Goal: Transaction & Acquisition: Purchase product/service

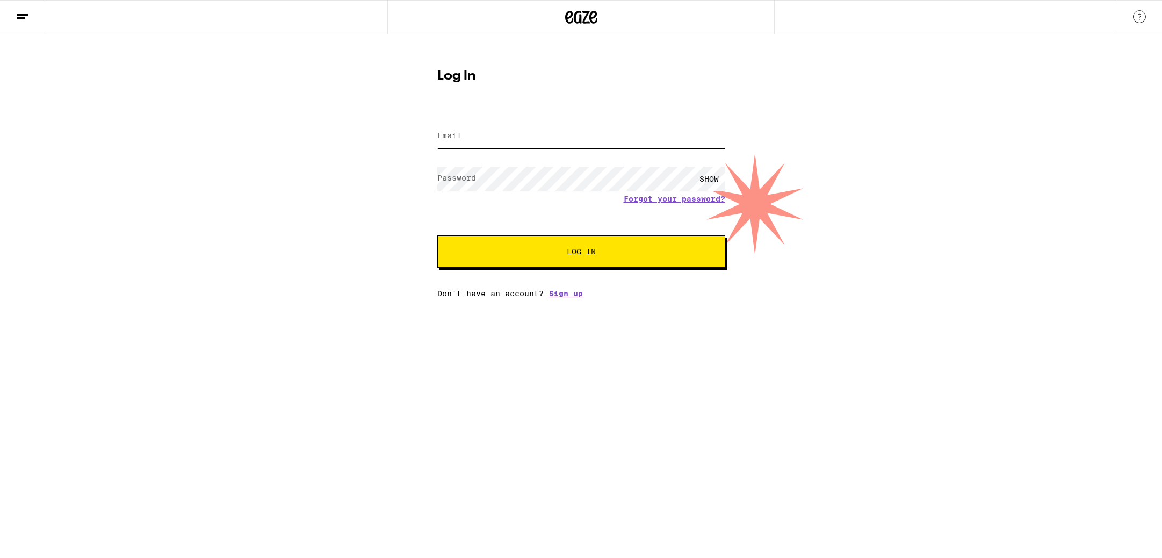
click at [534, 127] on input "Email" at bounding box center [581, 136] width 288 height 24
click at [702, 141] on input "Email" at bounding box center [581, 136] width 288 height 24
click at [0, 298] on com-1password-button at bounding box center [0, 298] width 0 height 0
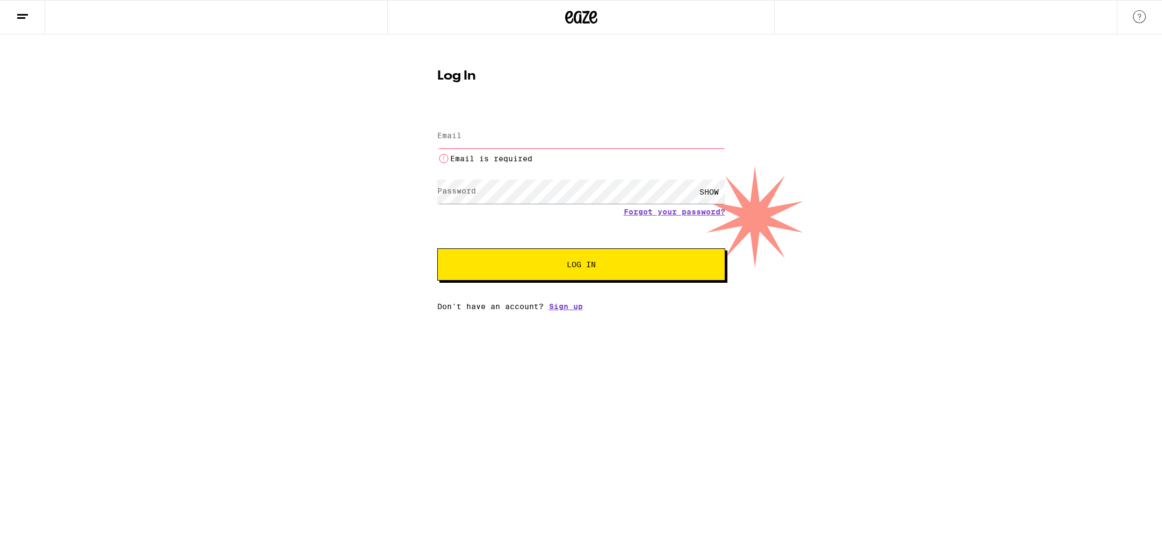
type input "[EMAIL_ADDRESS][DOMAIN_NAME]"
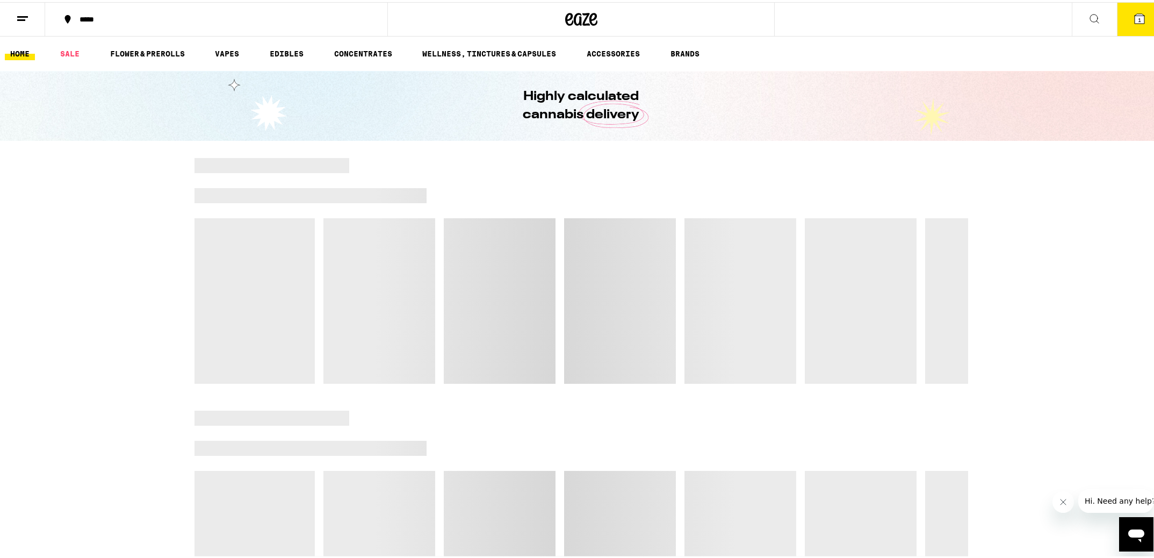
click at [1137, 17] on icon at bounding box center [1139, 16] width 13 height 13
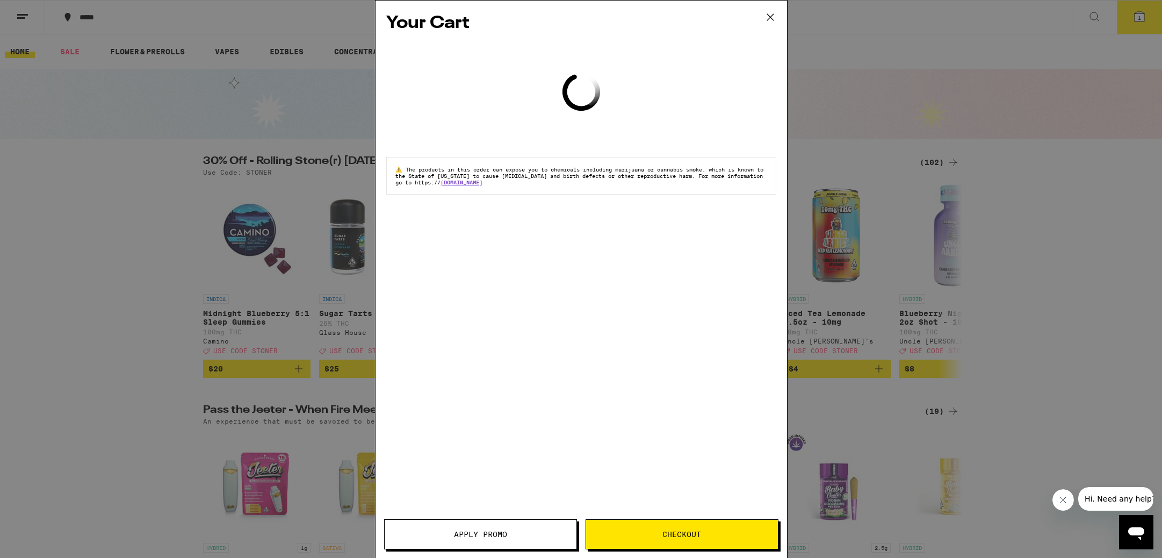
click at [773, 18] on icon at bounding box center [770, 17] width 16 height 16
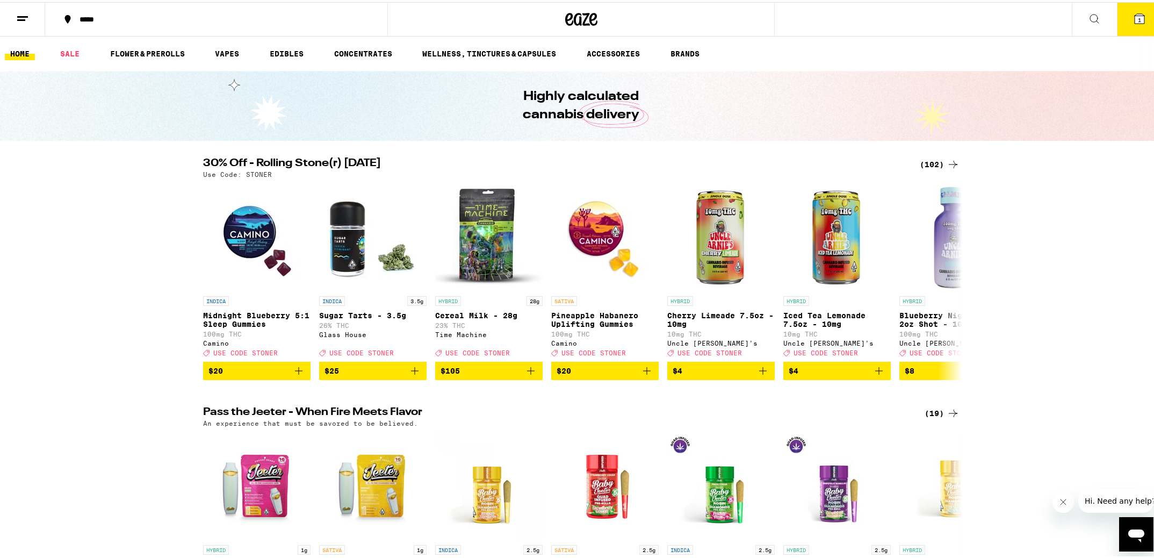
click at [947, 164] on icon at bounding box center [953, 162] width 13 height 13
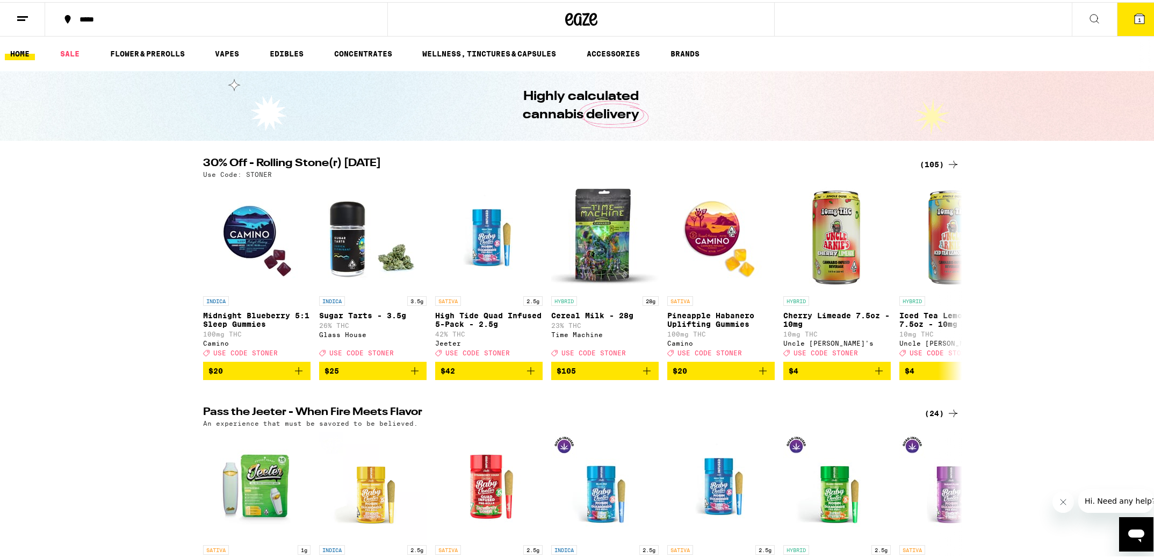
click at [947, 164] on icon at bounding box center [953, 162] width 13 height 13
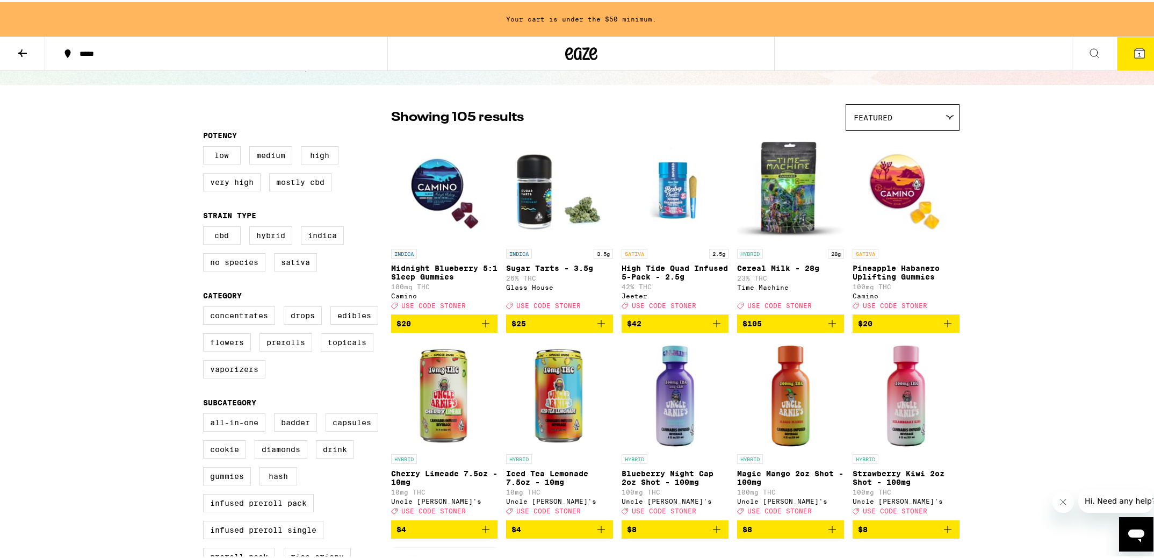
scroll to position [322, 0]
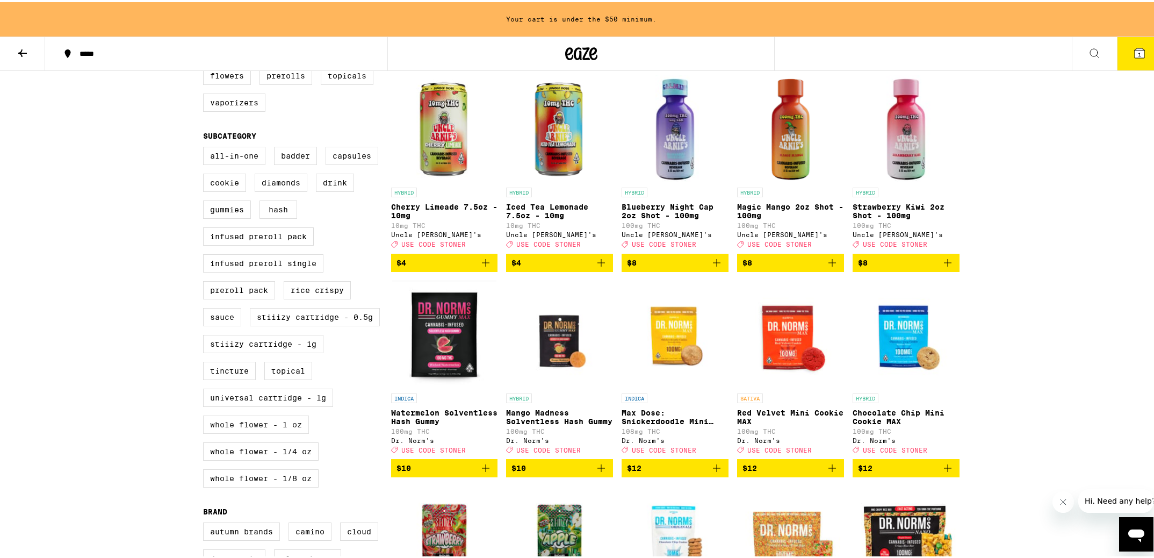
click at [280, 431] on label "Whole Flower - 1 oz" at bounding box center [256, 422] width 106 height 18
click at [206, 147] on input "Whole Flower - 1 oz" at bounding box center [205, 146] width 1 height 1
checkbox input "true"
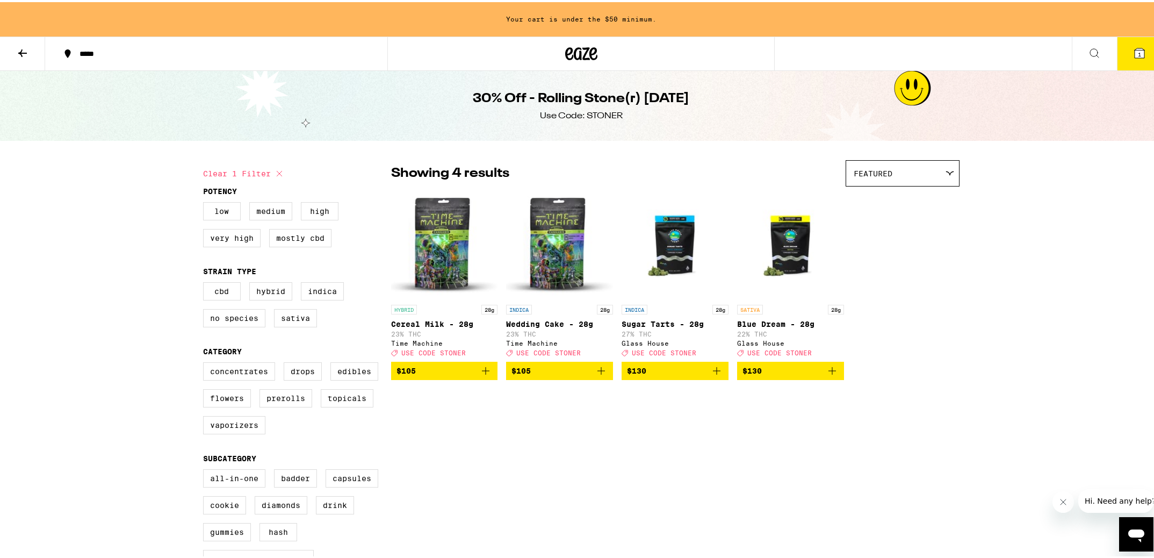
click at [826, 372] on icon "Add to bag" at bounding box center [832, 368] width 13 height 13
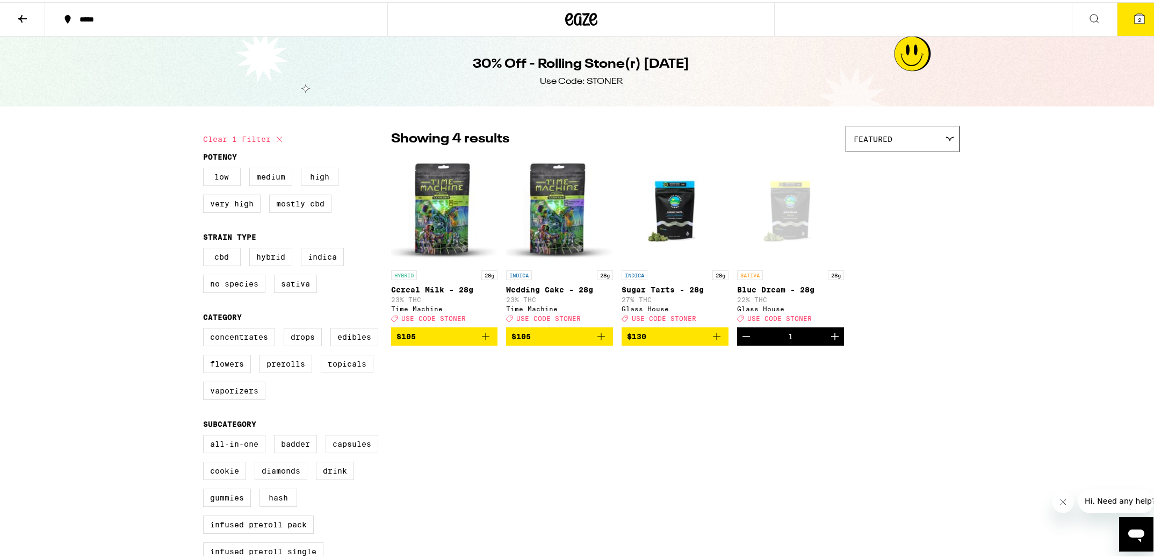
click at [1138, 19] on span "2" at bounding box center [1139, 18] width 3 height 6
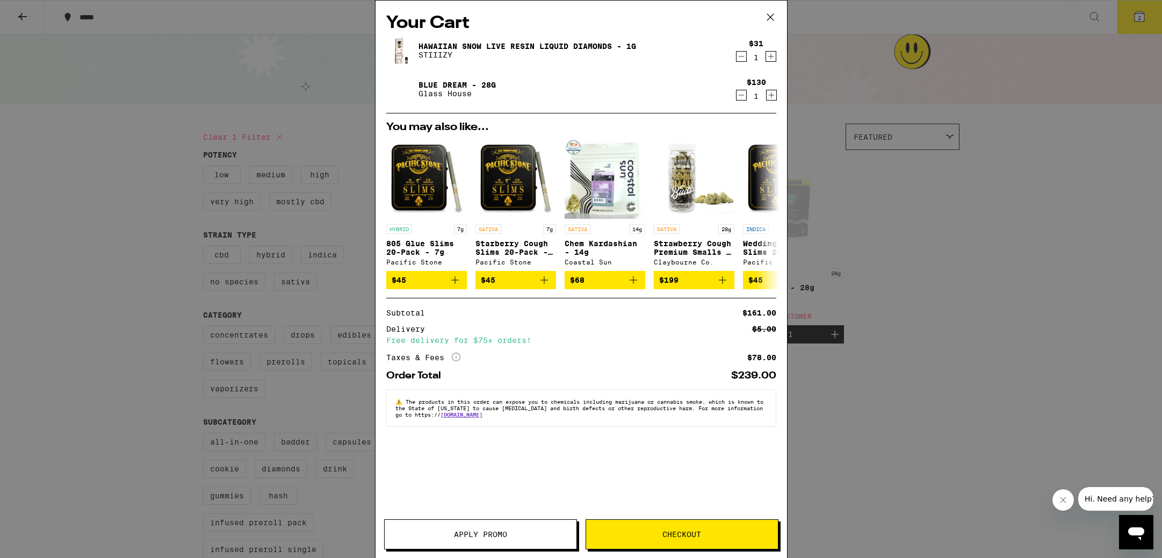
click at [741, 59] on icon "Decrement" at bounding box center [742, 56] width 10 height 13
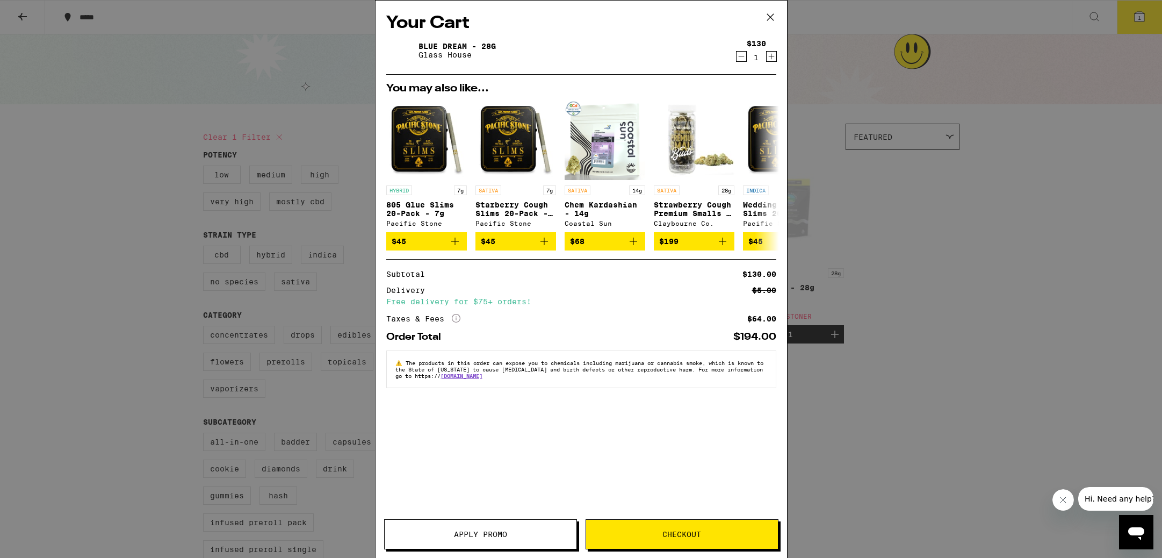
click at [685, 530] on span "Checkout" at bounding box center [681, 534] width 39 height 8
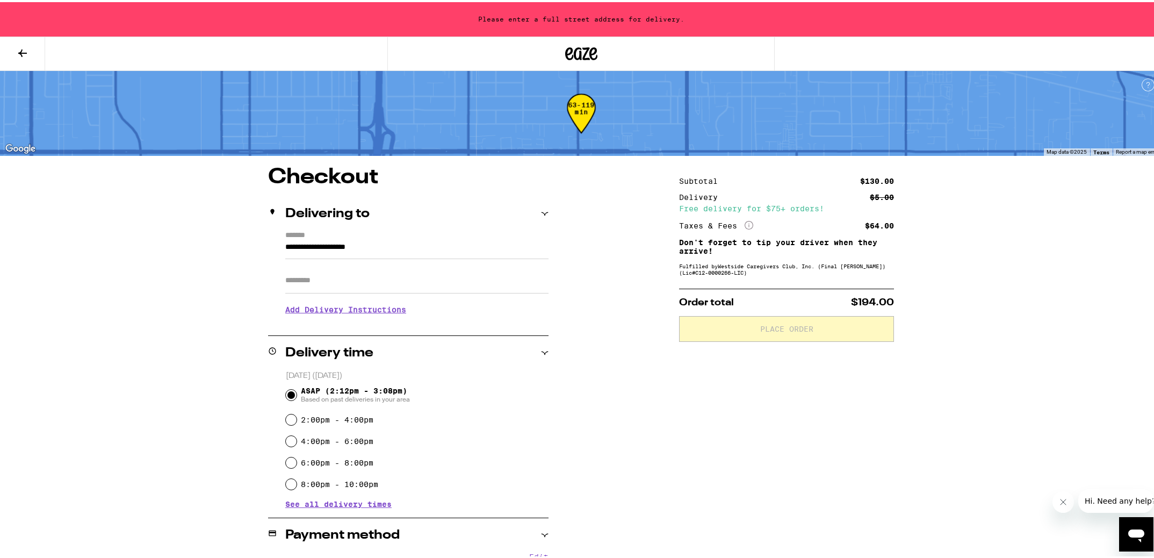
click at [19, 56] on icon at bounding box center [22, 51] width 13 height 13
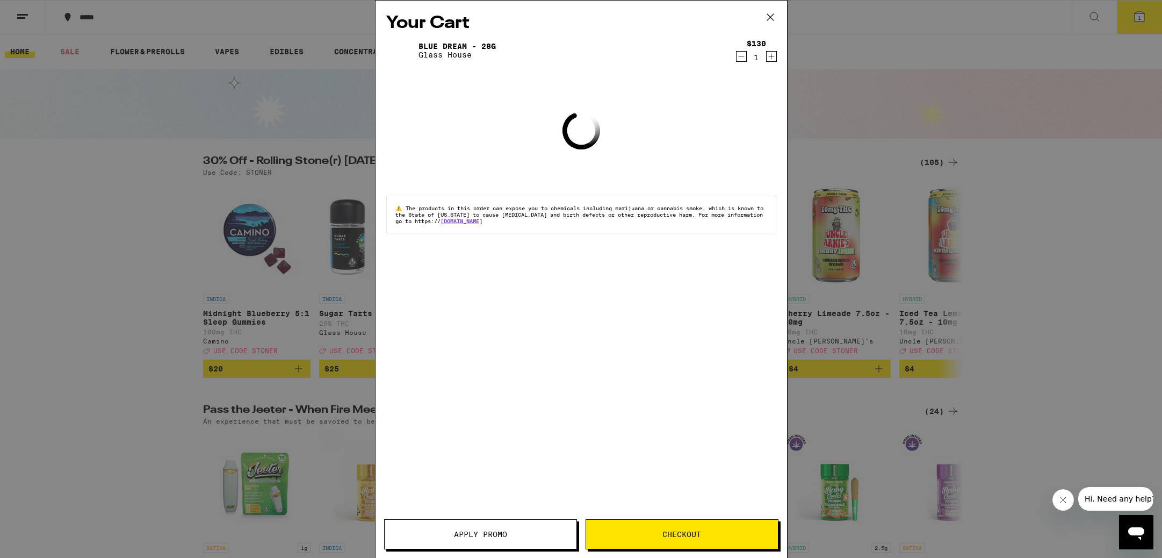
click at [482, 550] on div "Apply Promo Checkout" at bounding box center [582, 538] width 412 height 39
click at [490, 538] on span "Apply Promo" at bounding box center [480, 534] width 53 height 8
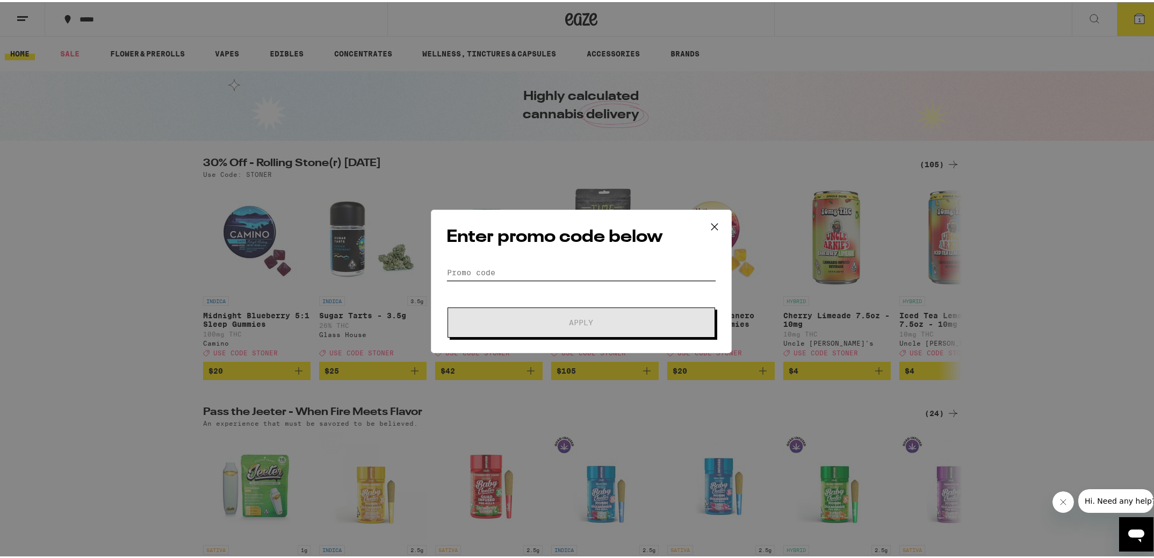
click at [480, 272] on input "Promo Code" at bounding box center [581, 270] width 270 height 16
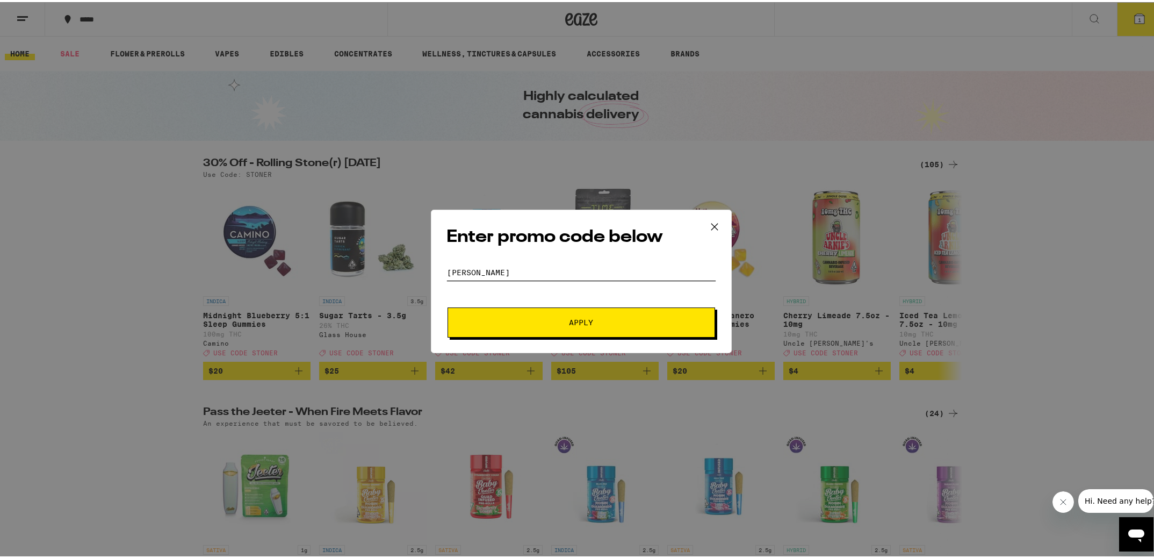
type input "[PERSON_NAME]"
click at [448, 305] on button "Apply" at bounding box center [582, 320] width 268 height 30
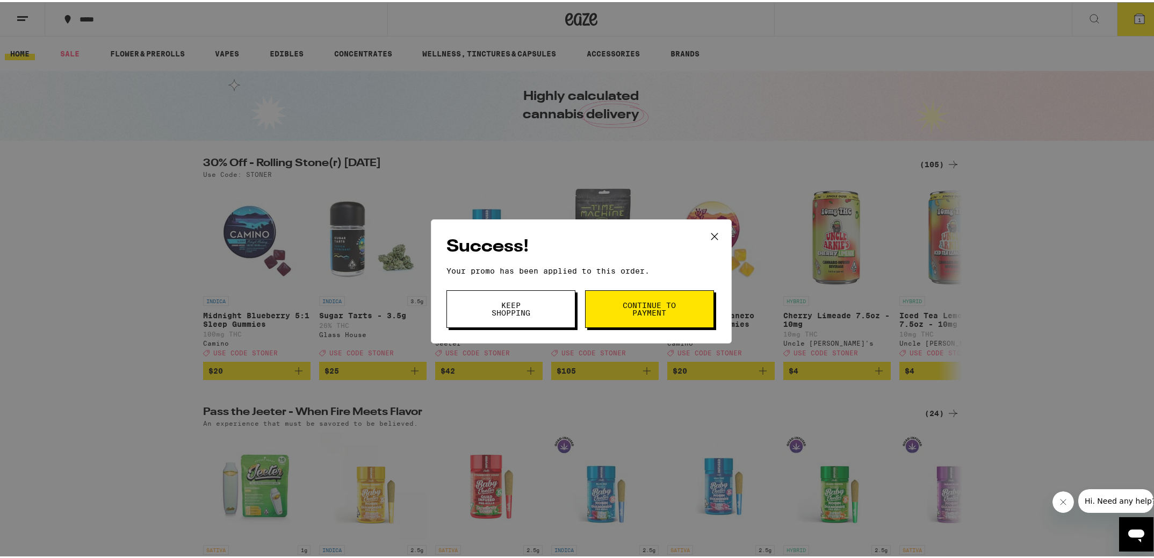
click at [659, 307] on span "Continue to payment" at bounding box center [649, 306] width 55 height 15
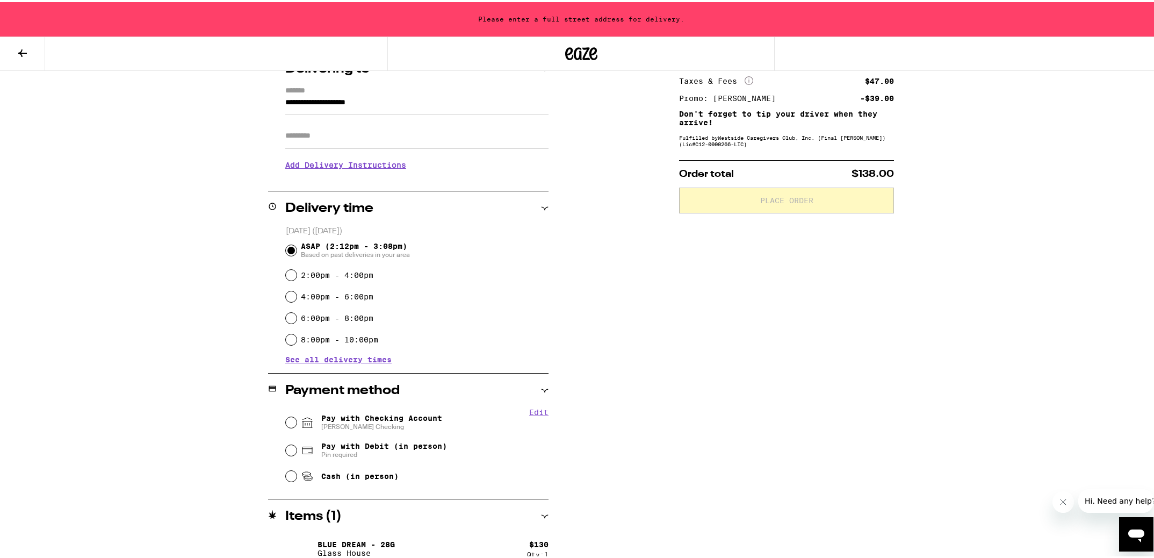
scroll to position [157, 0]
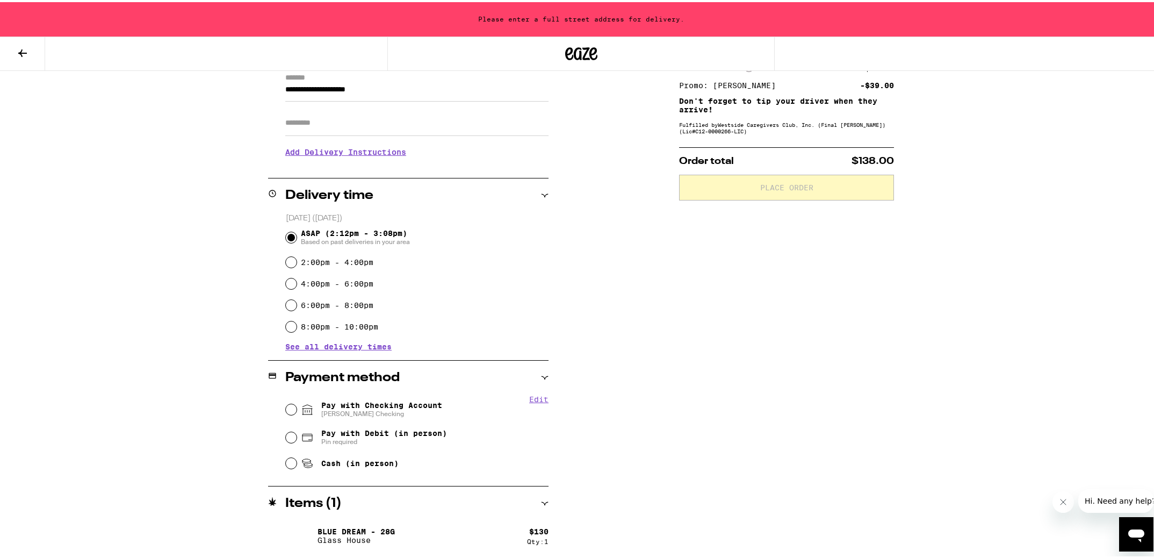
click at [347, 407] on span "Pay with Checking Account [PERSON_NAME]" at bounding box center [381, 407] width 121 height 17
click at [297, 407] on input "Pay with Checking Account [PERSON_NAME]" at bounding box center [291, 407] width 11 height 11
radio input "true"
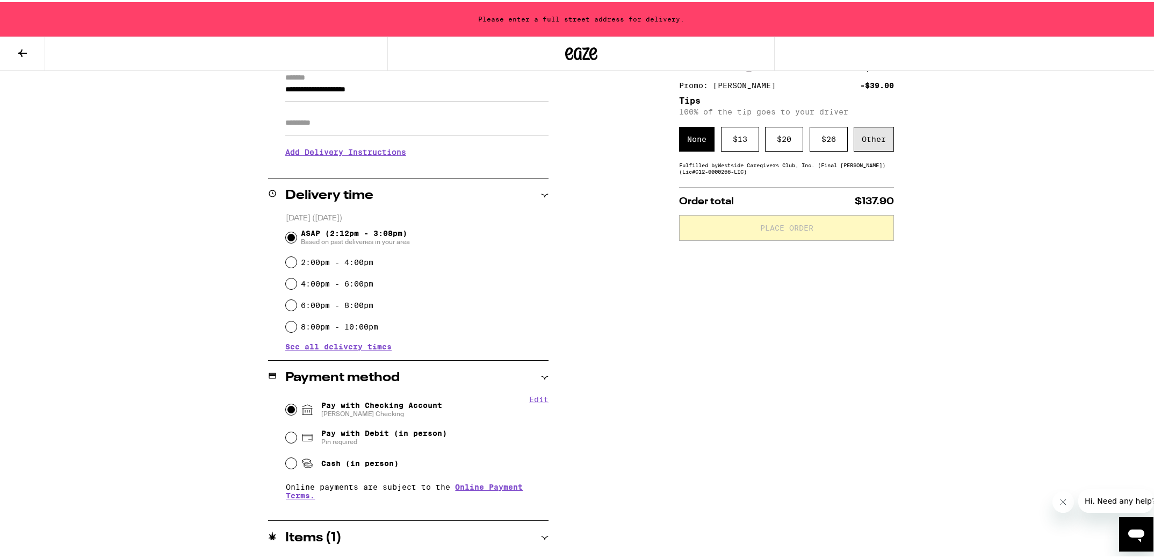
click at [867, 145] on div "Other" at bounding box center [874, 137] width 40 height 25
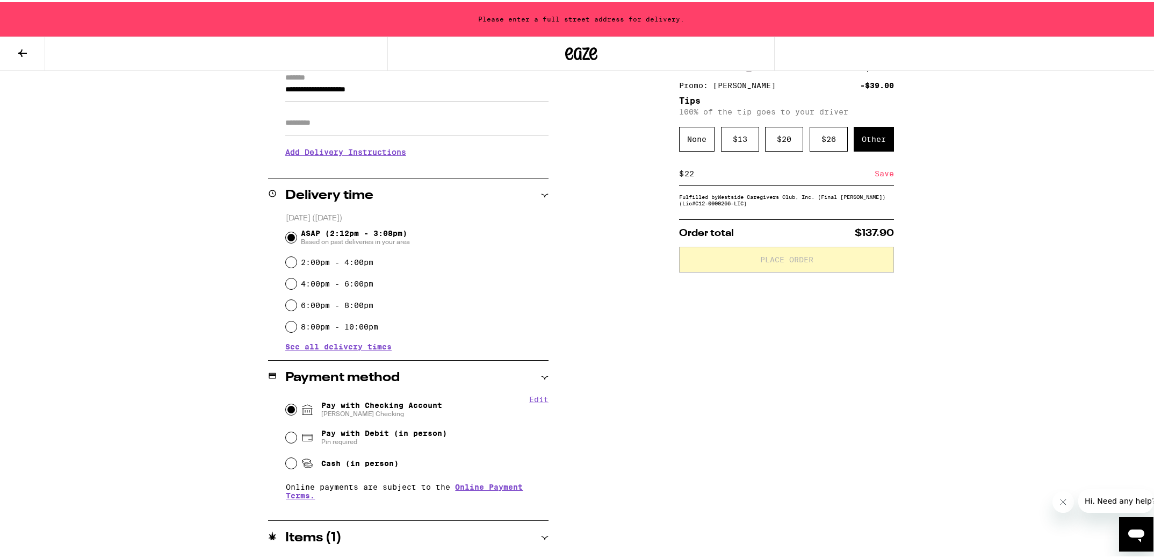
type input "22"
click at [879, 174] on div "Save" at bounding box center [884, 172] width 19 height 24
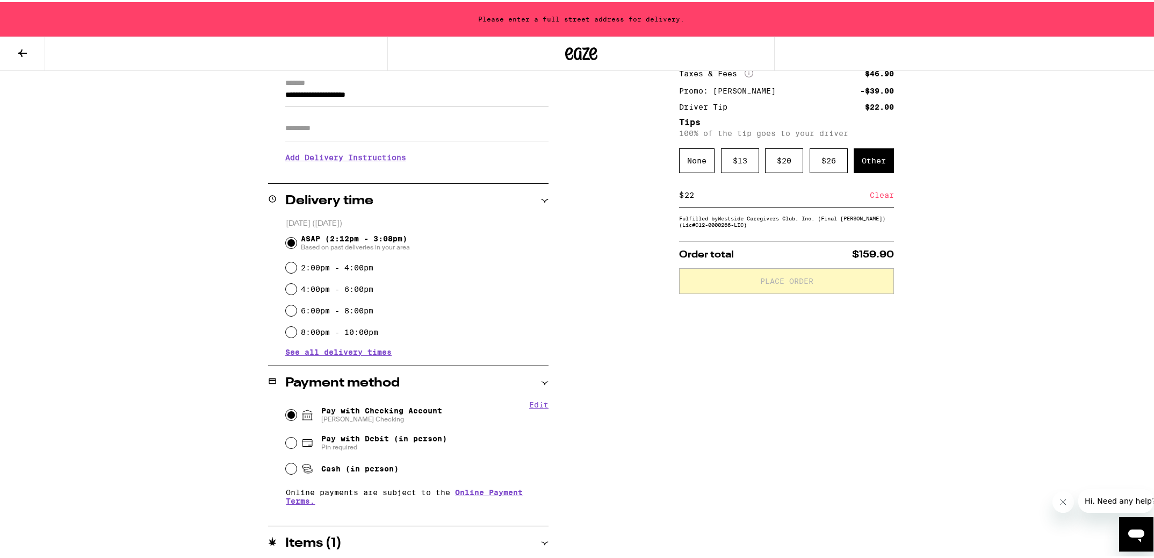
scroll to position [0, 0]
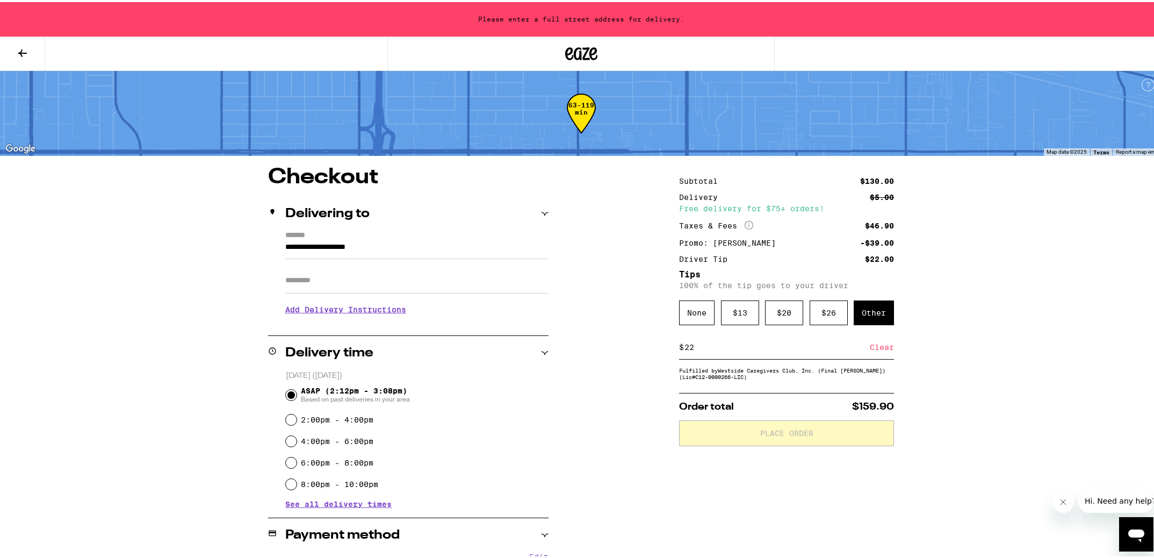
click at [964, 388] on div "**********" at bounding box center [581, 375] width 1162 height 750
click at [727, 346] on input "22" at bounding box center [777, 345] width 186 height 10
click at [337, 243] on input "**********" at bounding box center [416, 248] width 263 height 18
click at [336, 246] on input "**********" at bounding box center [416, 248] width 263 height 18
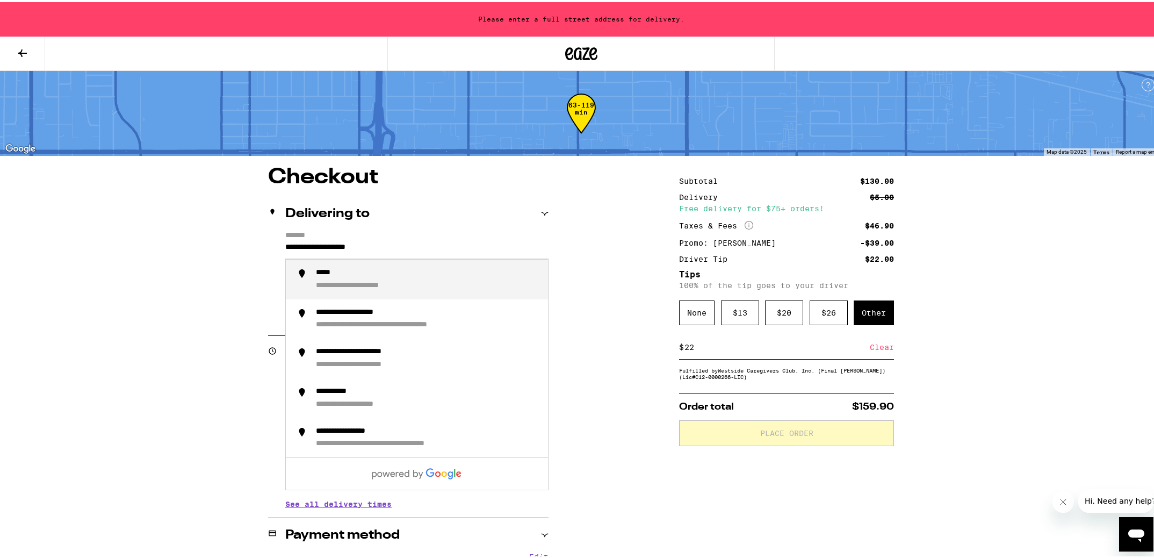
drag, startPoint x: 336, startPoint y: 246, endPoint x: 342, endPoint y: 237, distance: 10.7
click at [337, 244] on input "**********" at bounding box center [416, 248] width 263 height 18
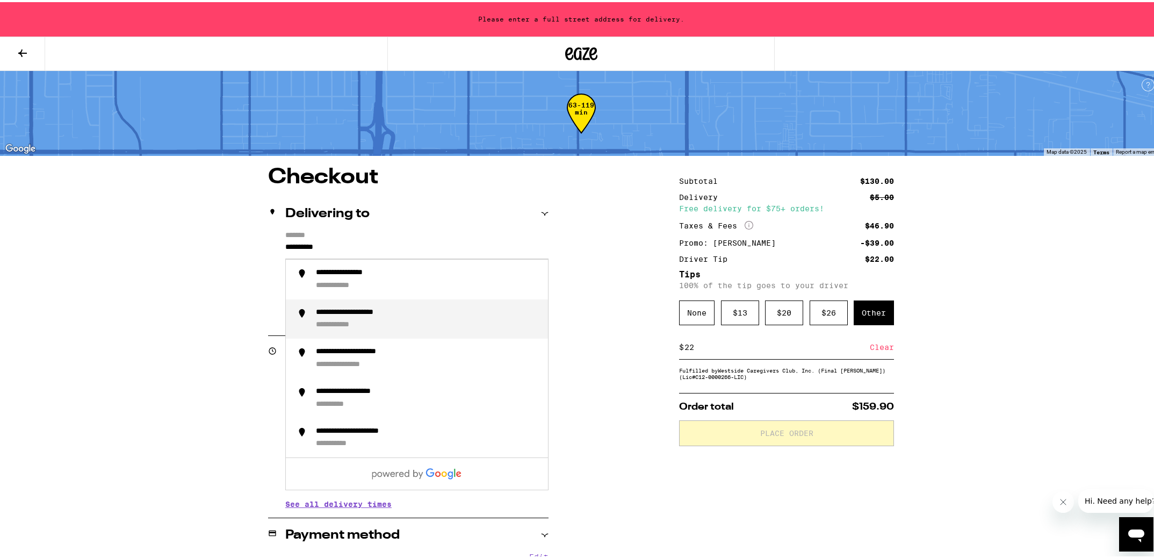
click at [358, 317] on div "**********" at bounding box center [428, 317] width 224 height 23
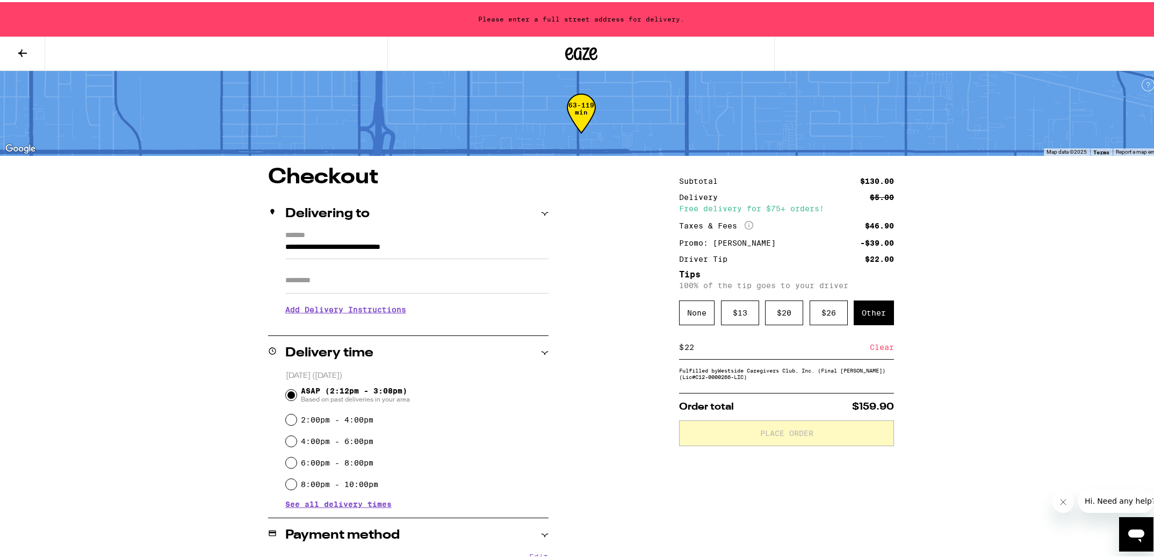
type input "**********"
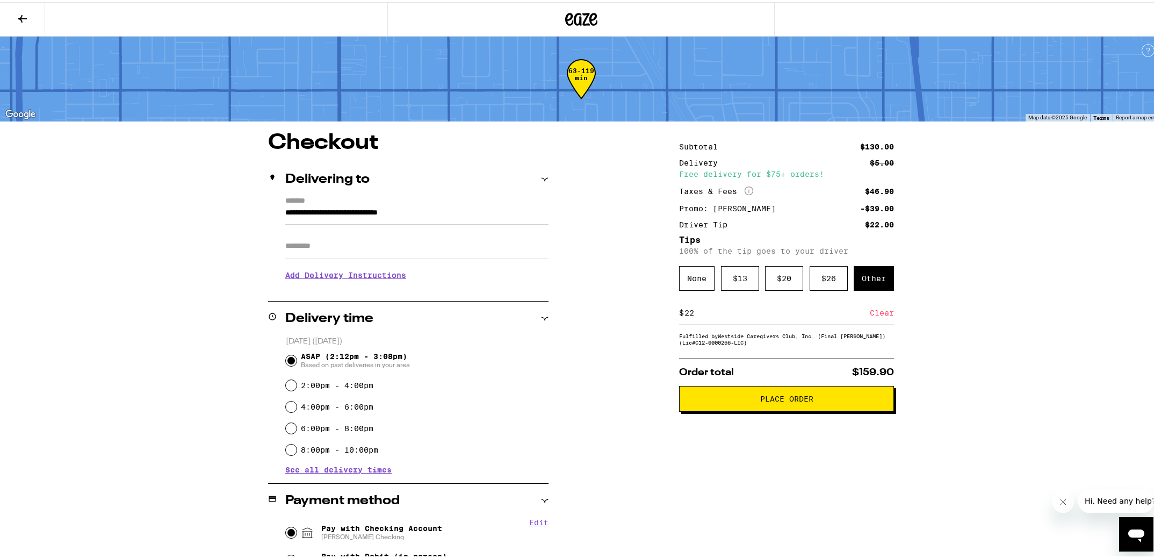
click at [780, 407] on button "Place Order" at bounding box center [786, 397] width 215 height 26
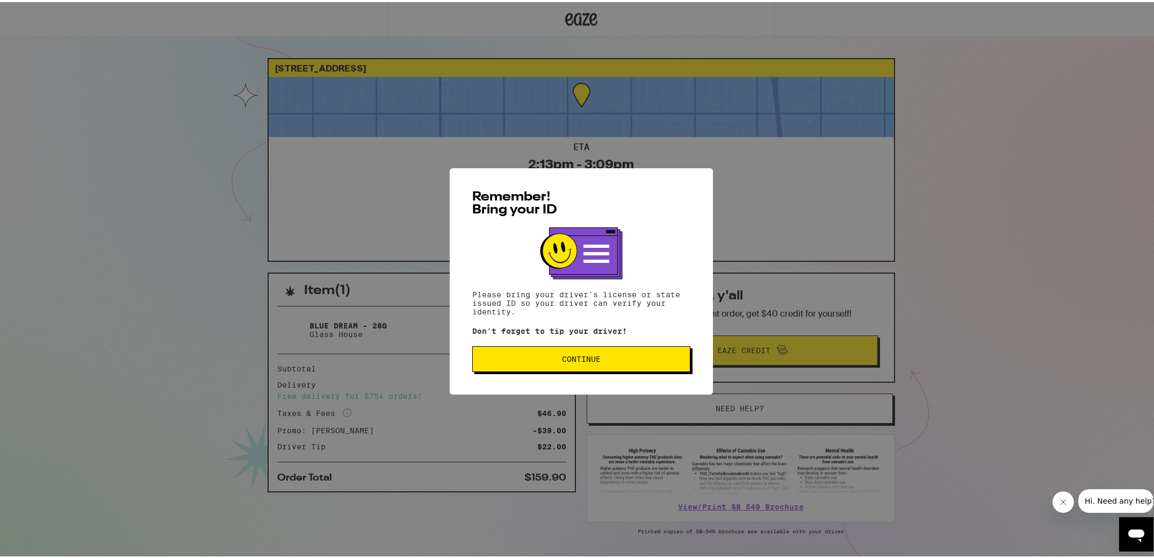
click at [599, 361] on span "Continue" at bounding box center [581, 357] width 200 height 8
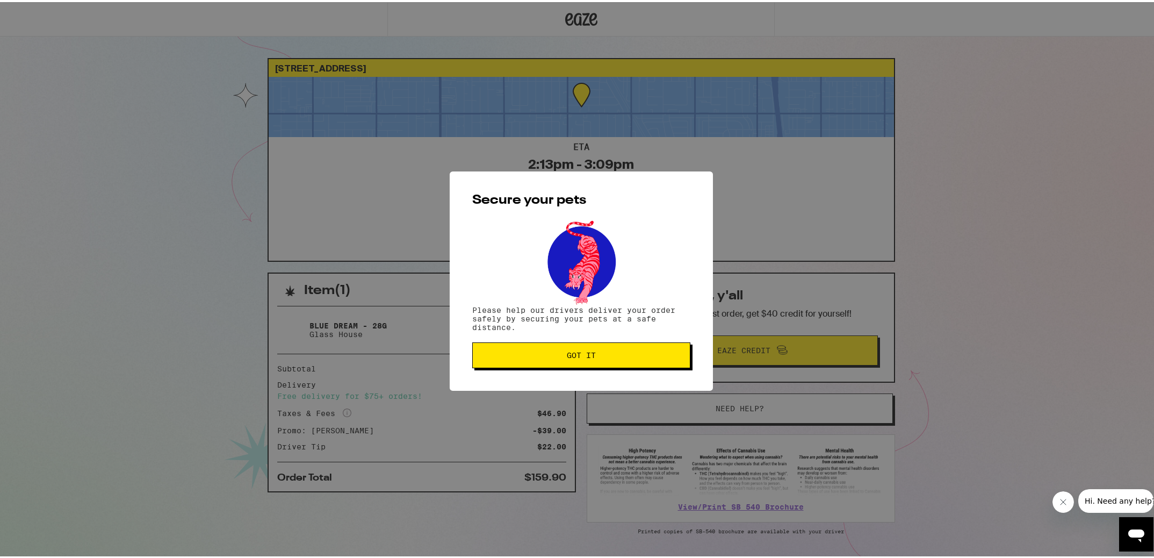
click at [599, 358] on button "Got it" at bounding box center [581, 353] width 218 height 26
